Goal: Find specific page/section

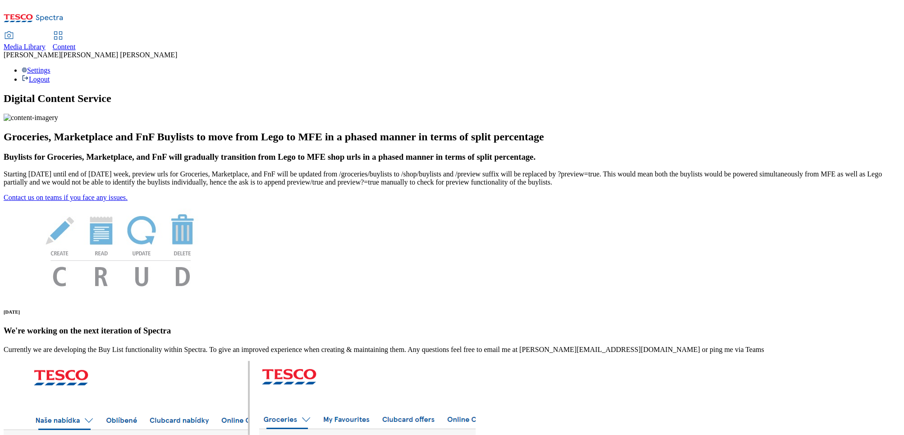
click at [76, 43] on div "Content" at bounding box center [64, 47] width 23 height 8
